Goal: Transaction & Acquisition: Purchase product/service

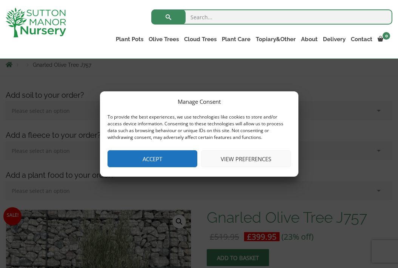
click at [219, 156] on button "View preferences" at bounding box center [246, 158] width 90 height 17
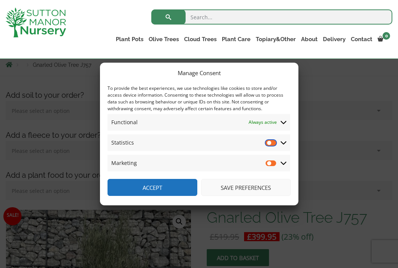
click at [276, 143] on input "Statistics" at bounding box center [270, 143] width 11 height 8
checkbox input "true"
click at [271, 162] on input "Marketing" at bounding box center [270, 163] width 11 height 8
checkbox input "true"
click at [250, 186] on button "Save preferences" at bounding box center [246, 187] width 90 height 17
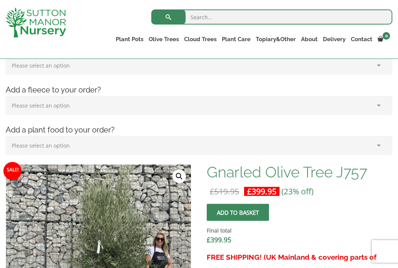
scroll to position [278, 0]
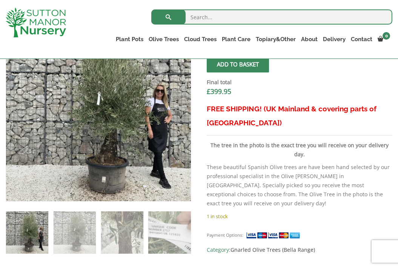
click at [238, 64] on span "submit" at bounding box center [238, 64] width 0 height 0
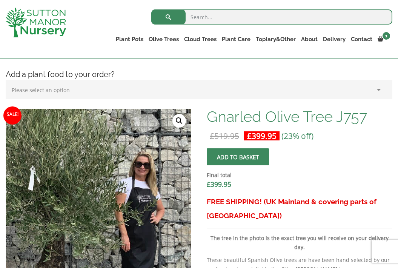
scroll to position [250, 0]
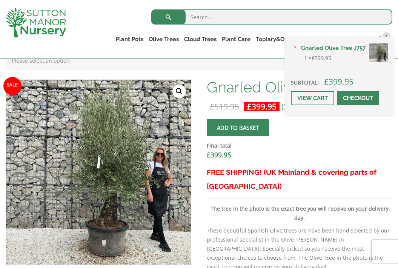
click at [383, 37] on div "× Gnarled Olive Tree J757 1 × £ 399.95 Subtotal: £ 399.95 View cart Checkout" at bounding box center [339, 76] width 109 height 78
click at [358, 98] on span at bounding box center [358, 98] width 0 height 0
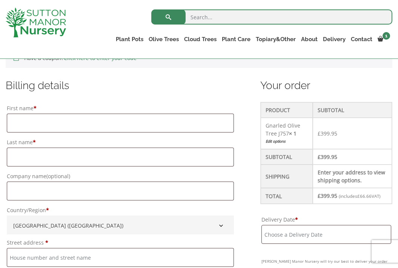
scroll to position [192, 0]
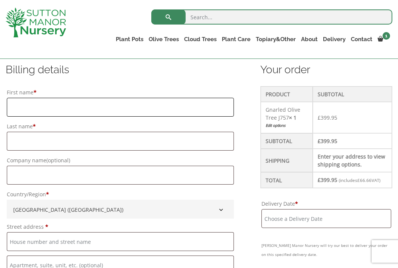
click at [70, 113] on input "First name *" at bounding box center [120, 107] width 227 height 19
type input "Jonathan"
type input "mylne"
type input "11 Baskerville Road"
type input "LONDON"
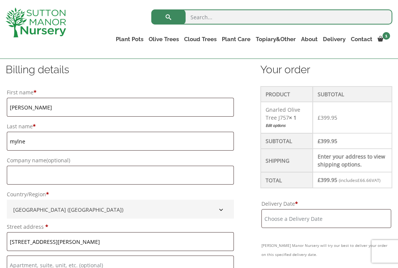
type input "London, City of"
type input "SW18 3RJ"
type input "07798527333"
type input "jonathan.mylne@btinternet.com"
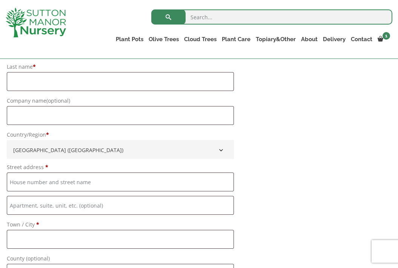
scroll to position [507, 0]
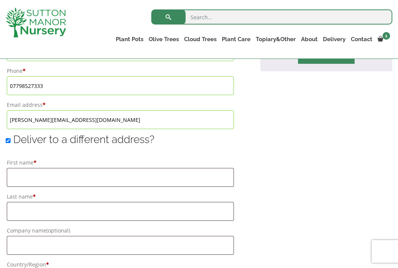
click at [8, 140] on input "Deliver to a different address?" at bounding box center [8, 140] width 5 height 5
checkbox input "false"
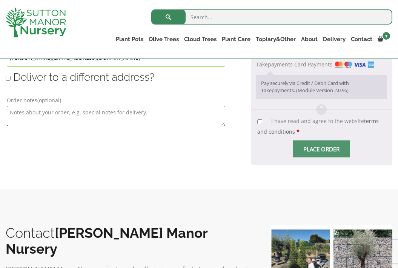
scroll to position [574, 0]
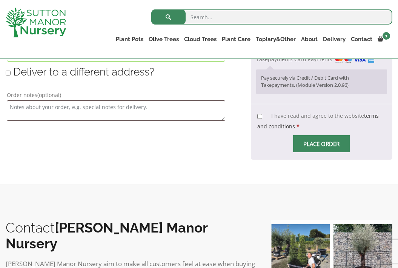
click at [261, 116] on input "I have read and agree to the website terms and conditions *" at bounding box center [259, 116] width 5 height 5
checkbox input "true"
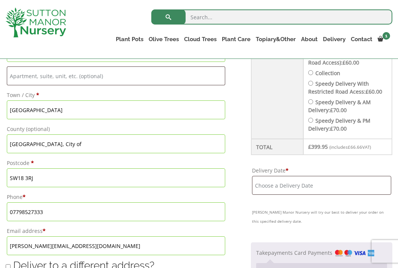
scroll to position [402, 0]
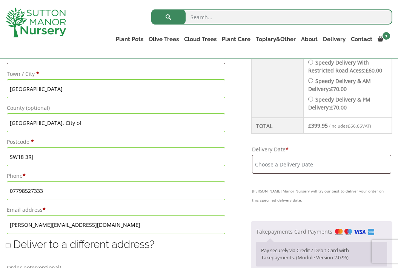
click at [296, 165] on input "Delivery Date *" at bounding box center [321, 164] width 139 height 19
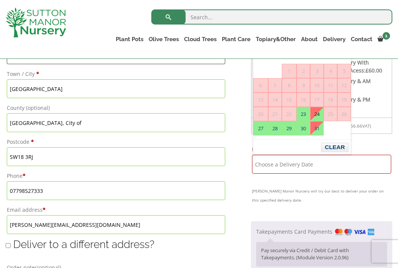
click at [319, 108] on link "24" at bounding box center [316, 114] width 13 height 14
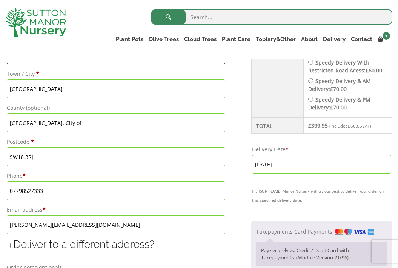
scroll to position [387, 0]
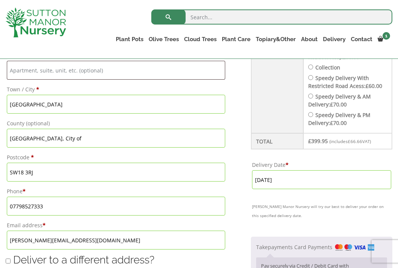
click at [309, 178] on input "[DATE]" at bounding box center [321, 179] width 139 height 19
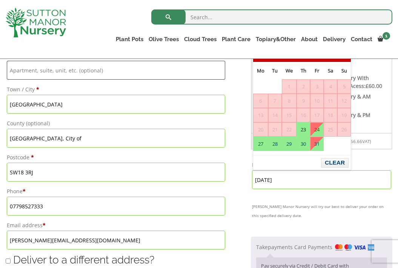
click at [303, 126] on link "23" at bounding box center [303, 129] width 13 height 14
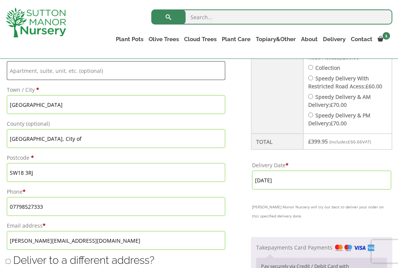
scroll to position [424, 0]
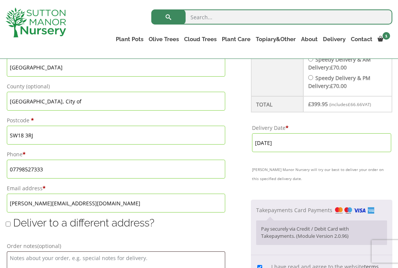
click at [283, 135] on input "23 October, 2025" at bounding box center [321, 142] width 139 height 19
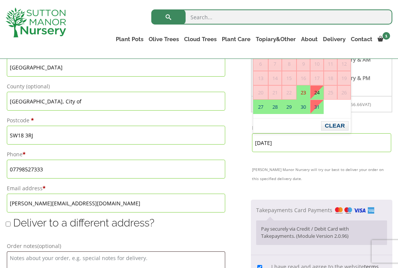
click at [317, 93] on link "24" at bounding box center [316, 93] width 13 height 14
type input "[DATE]"
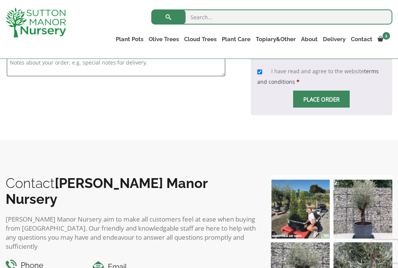
scroll to position [634, 0]
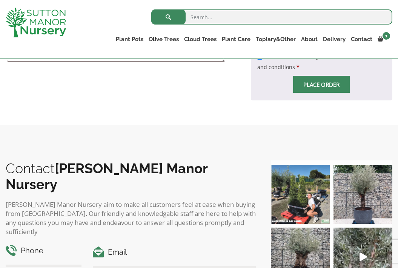
click at [303, 86] on span "Place order" at bounding box center [321, 84] width 57 height 17
click at [324, 88] on input "Place order" at bounding box center [321, 84] width 57 height 17
